Goal: Check status: Check status

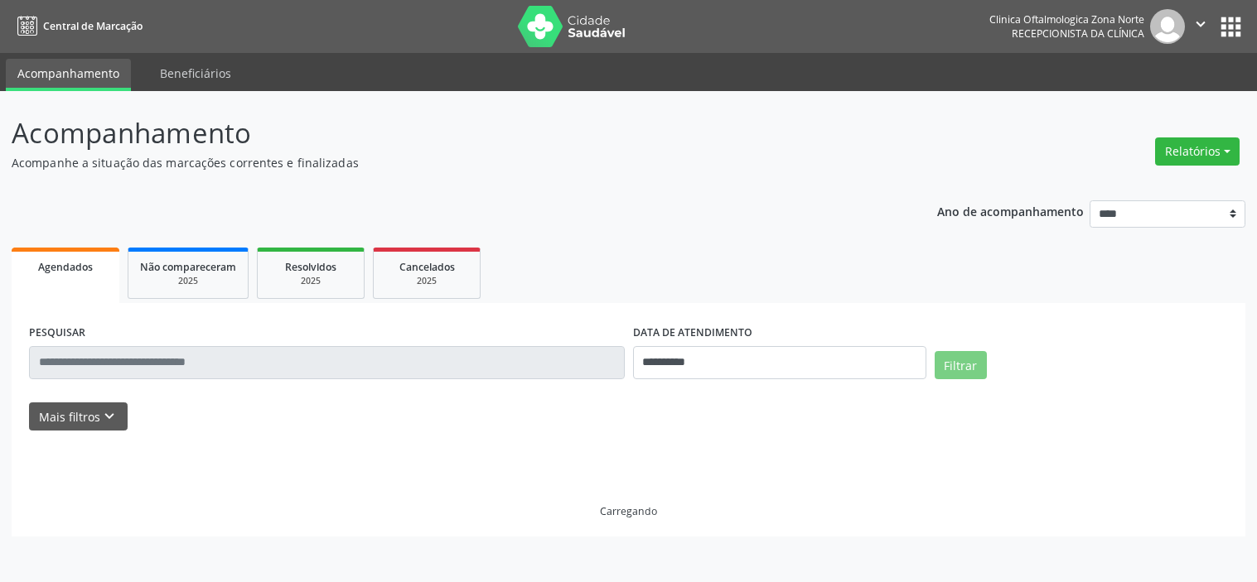
select select "*"
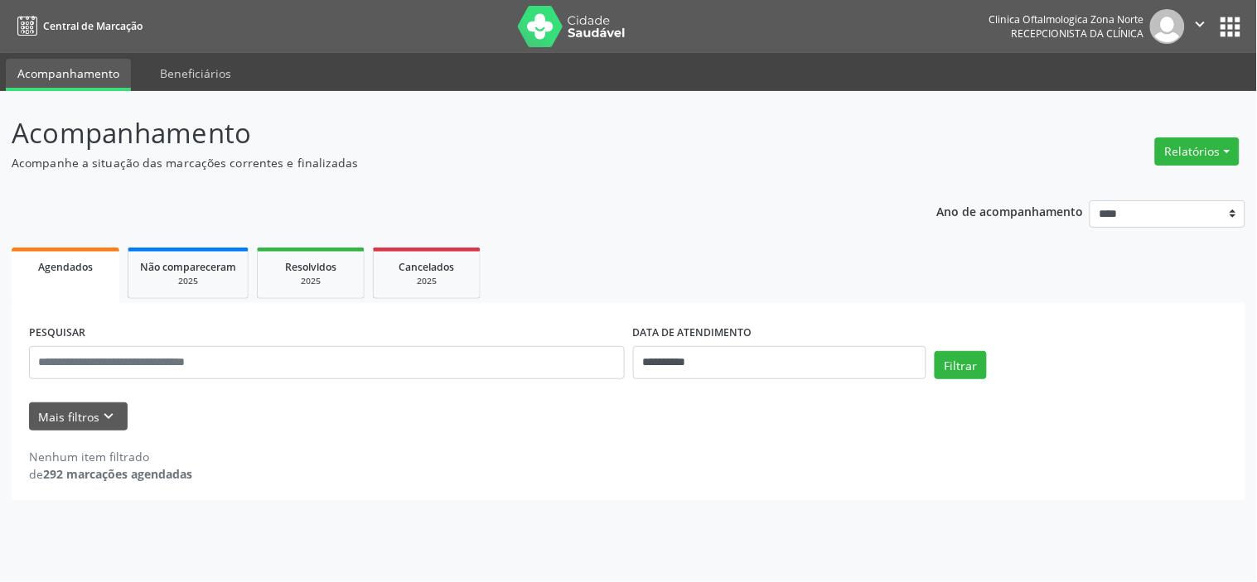
click at [91, 434] on div "Nenhum item filtrado de 292 marcações agendadas" at bounding box center [628, 457] width 1199 height 52
click at [70, 433] on div "Nenhum item filtrado de 292 marcações agendadas" at bounding box center [628, 457] width 1199 height 52
click at [100, 413] on icon "keyboard_arrow_down" at bounding box center [109, 417] width 18 height 18
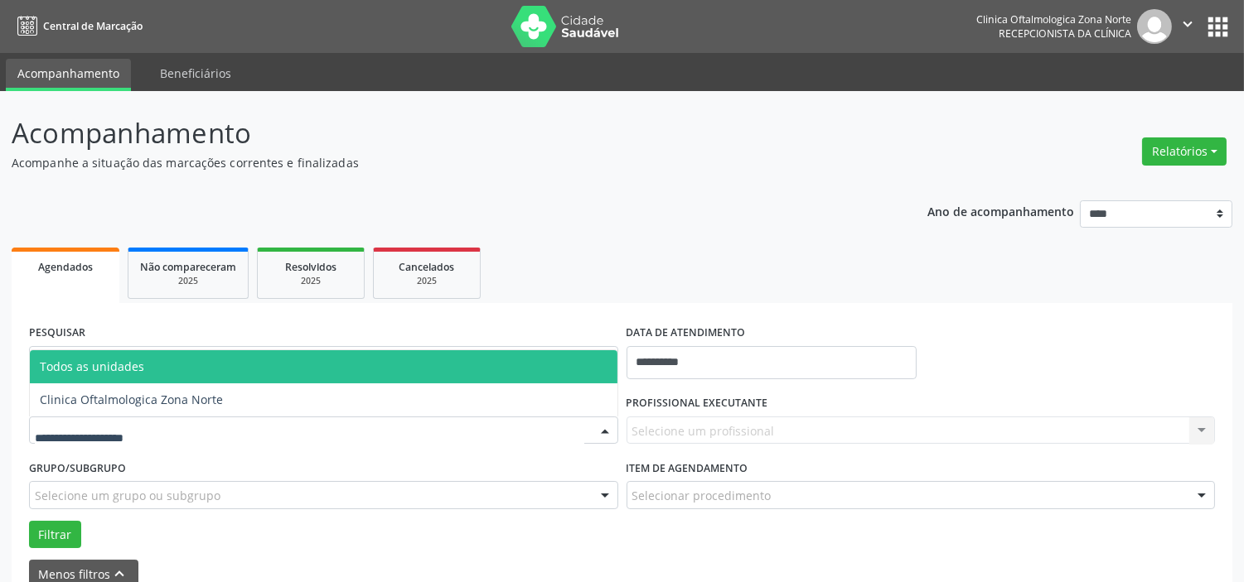
click at [181, 426] on div at bounding box center [323, 431] width 589 height 28
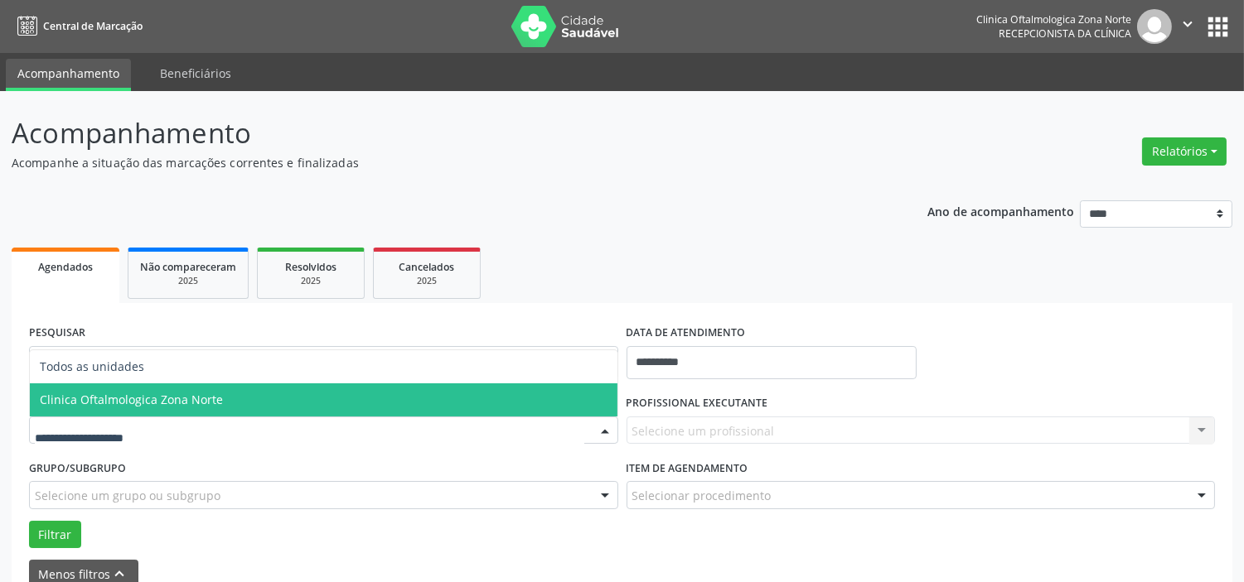
click at [188, 384] on span "Clinica Oftalmologica Zona Norte" at bounding box center [323, 400] width 587 height 33
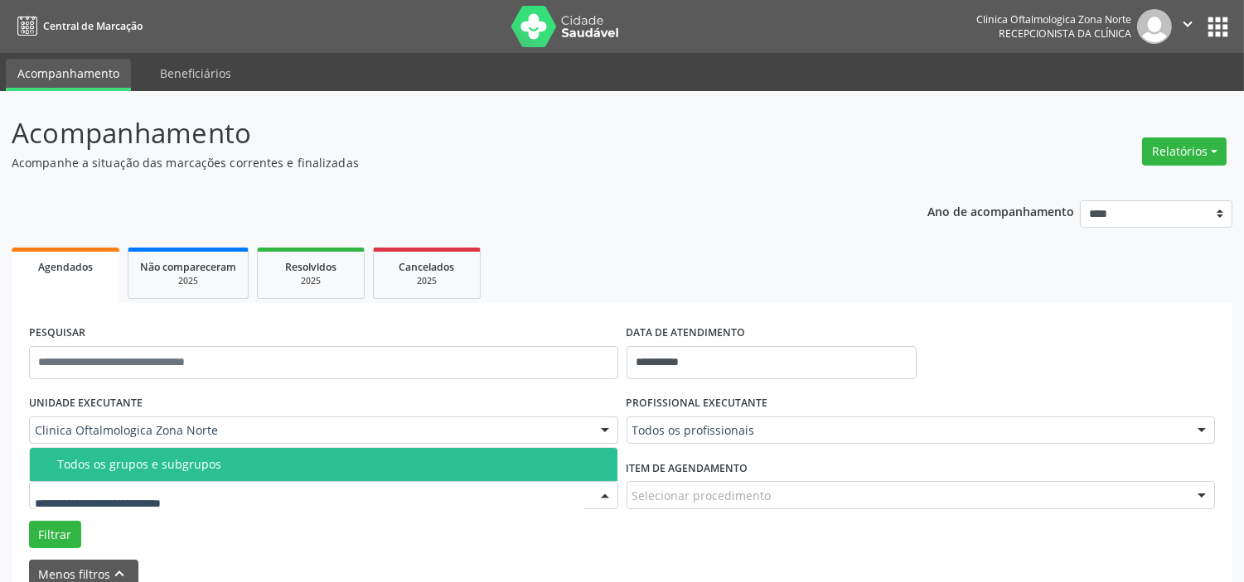
click at [181, 461] on div "Todos os grupos e subgrupos" at bounding box center [332, 464] width 550 height 13
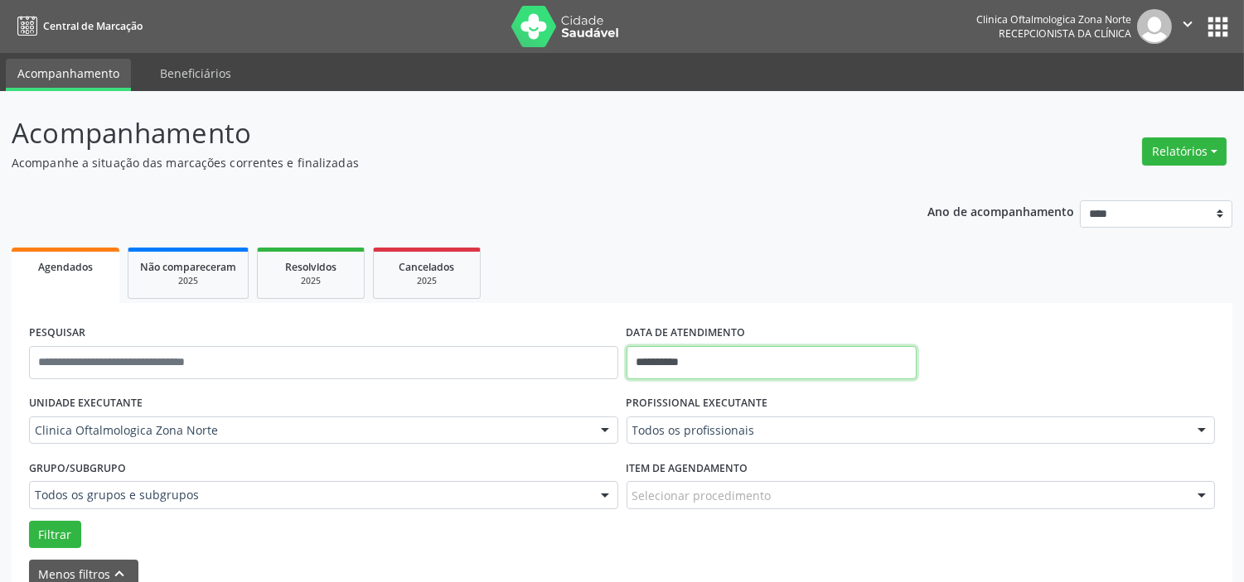
drag, startPoint x: 694, startPoint y: 360, endPoint x: 707, endPoint y: 353, distance: 14.5
click at [694, 362] on input "**********" at bounding box center [771, 362] width 290 height 33
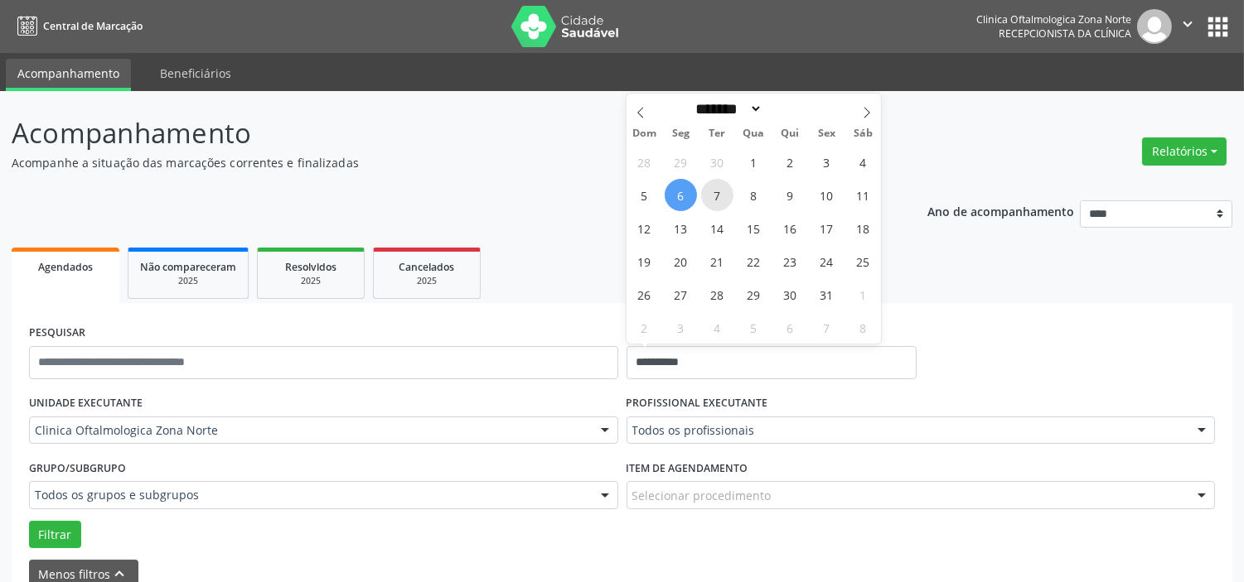
click at [718, 188] on span "7" at bounding box center [717, 195] width 32 height 32
type input "**********"
click at [871, 120] on span at bounding box center [867, 108] width 28 height 28
select select "**"
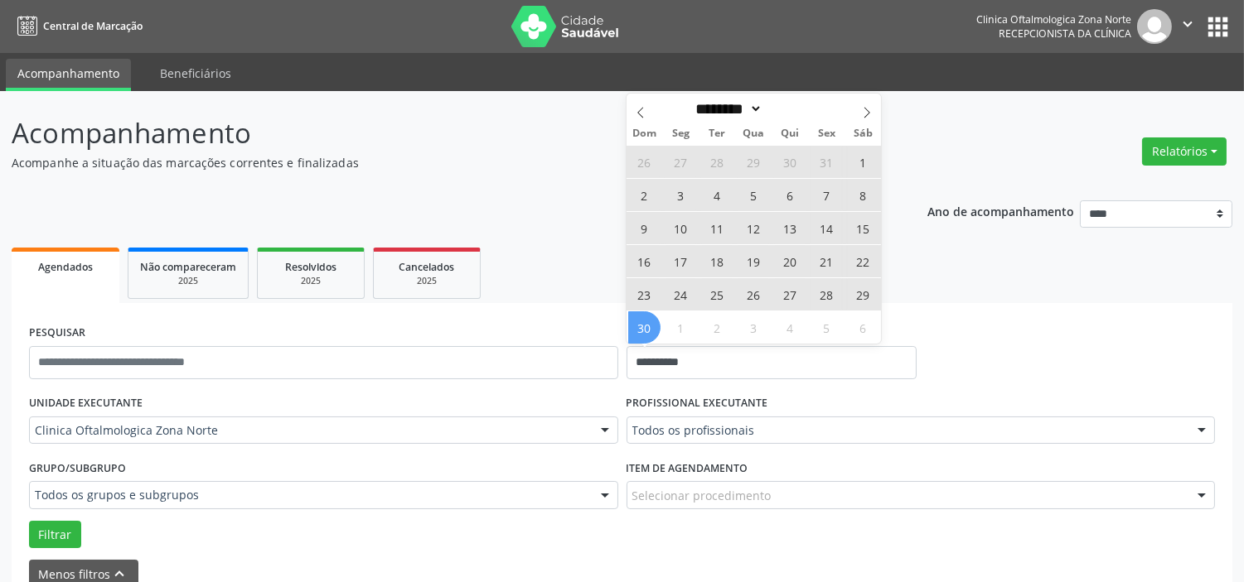
click at [656, 321] on span "30" at bounding box center [644, 328] width 32 height 32
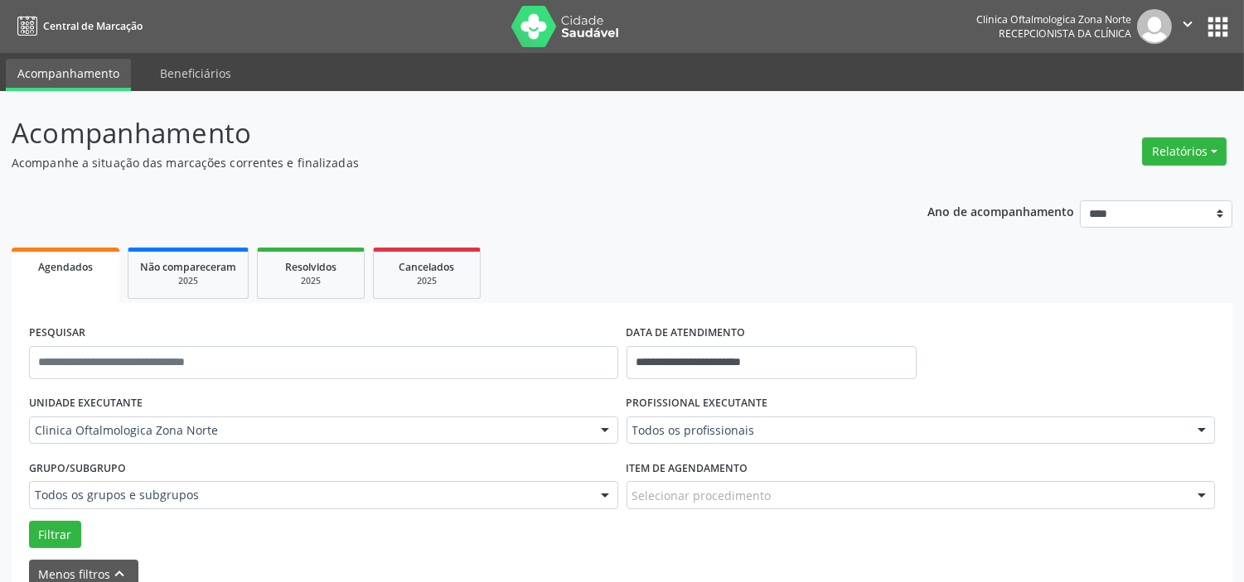
click at [677, 420] on div "Todos os profissionais" at bounding box center [920, 431] width 589 height 28
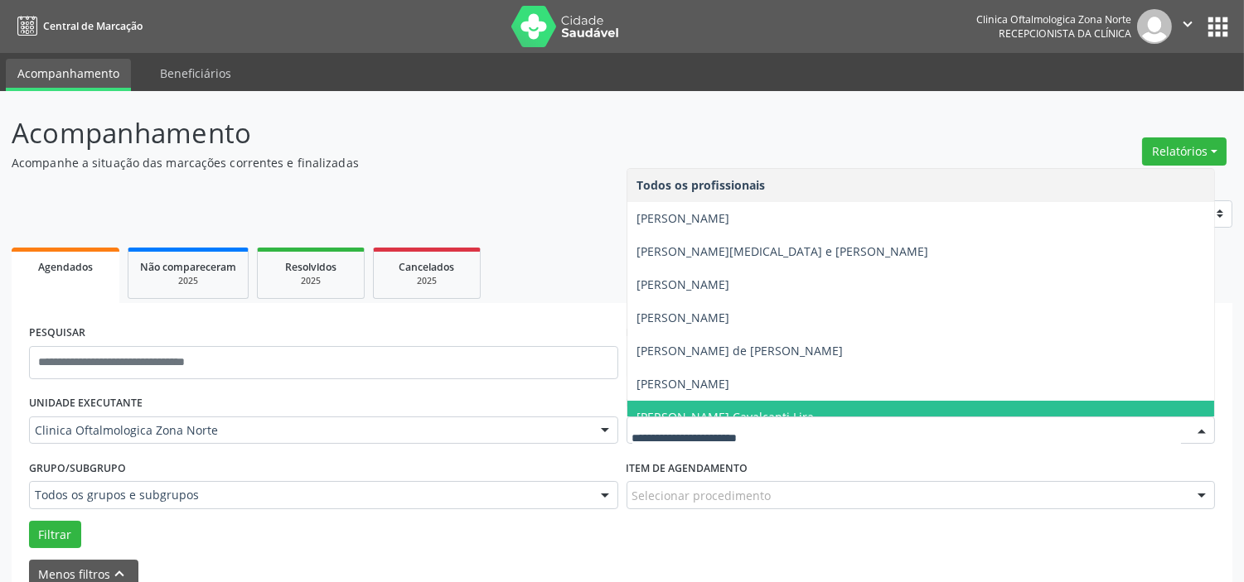
click at [698, 404] on span "[PERSON_NAME] Cavalcanti Lira" at bounding box center [920, 417] width 587 height 33
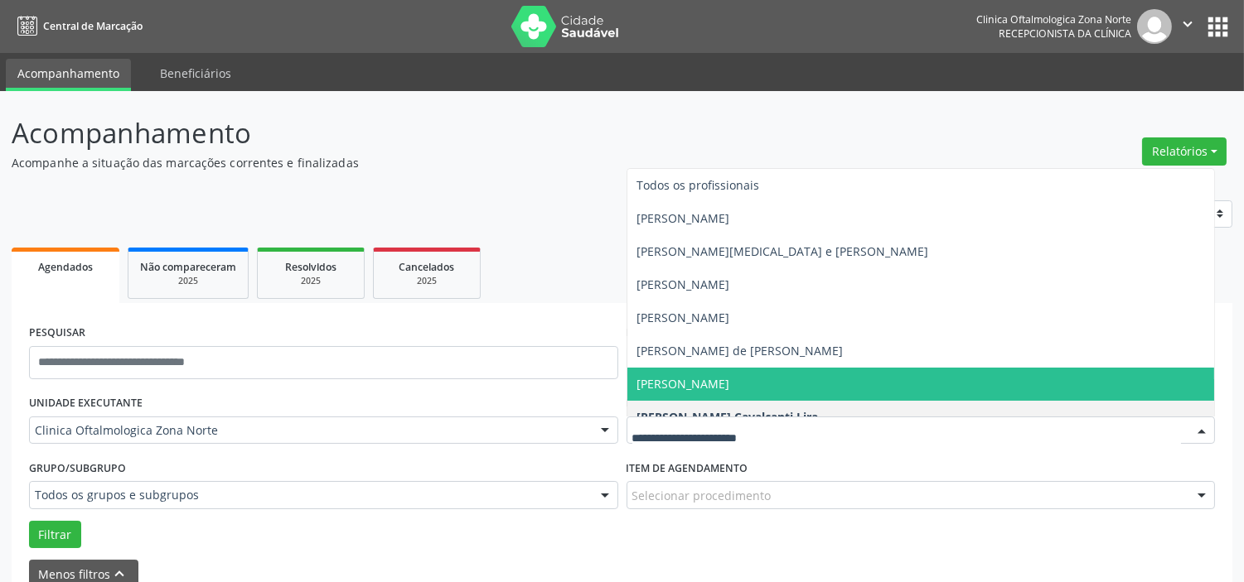
scroll to position [84, 0]
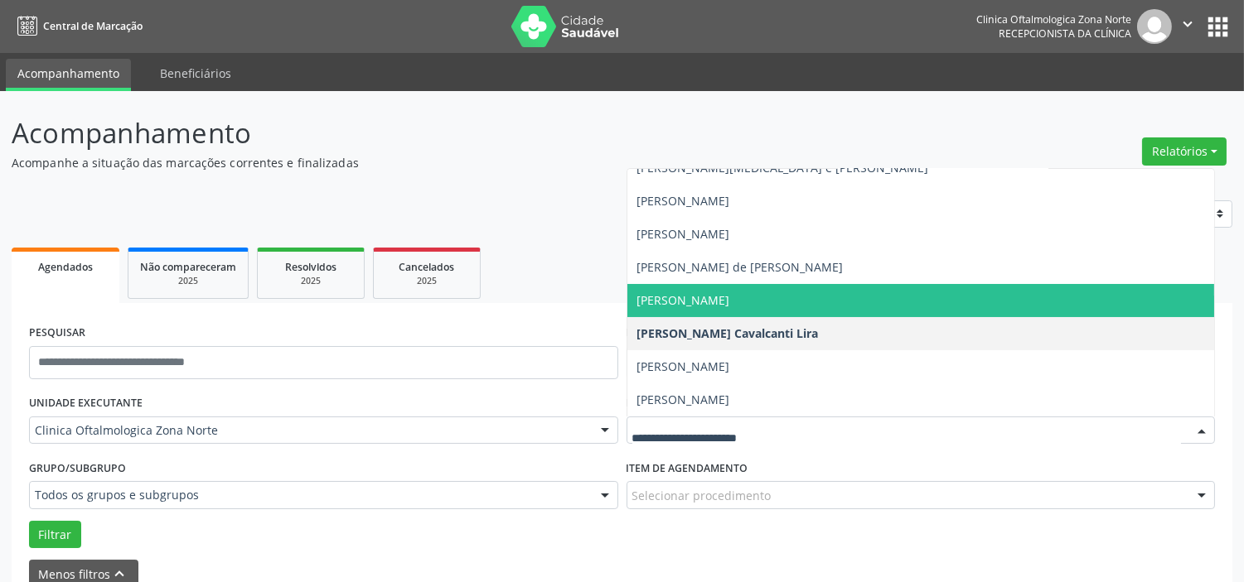
click at [672, 294] on span "[PERSON_NAME]" at bounding box center [683, 300] width 93 height 16
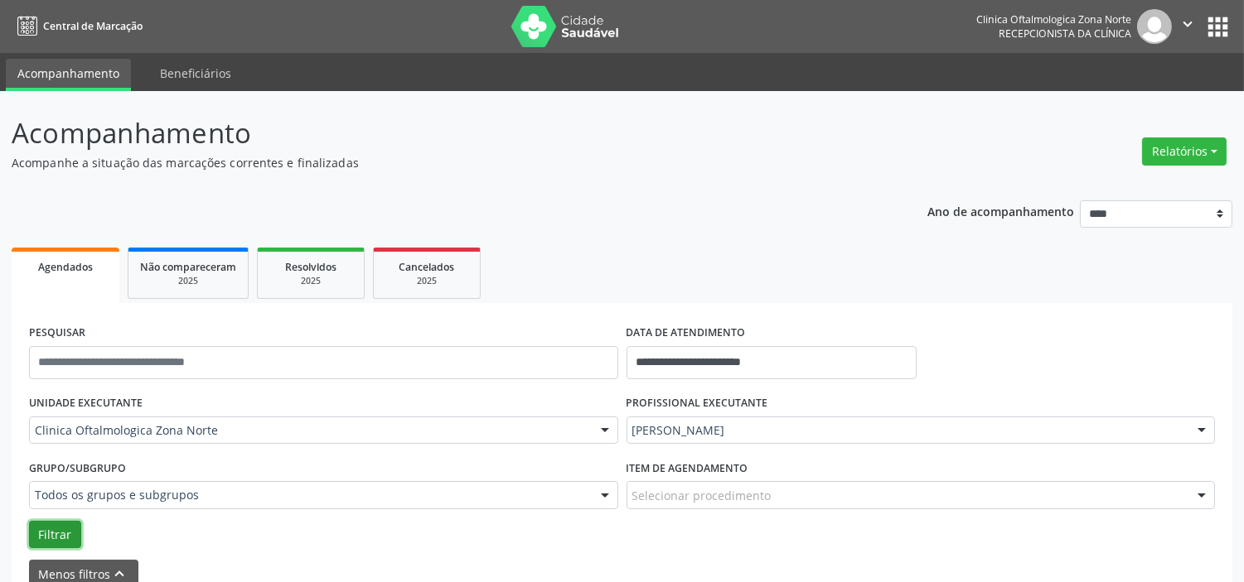
click at [55, 528] on button "Filtrar" at bounding box center [55, 535] width 52 height 28
